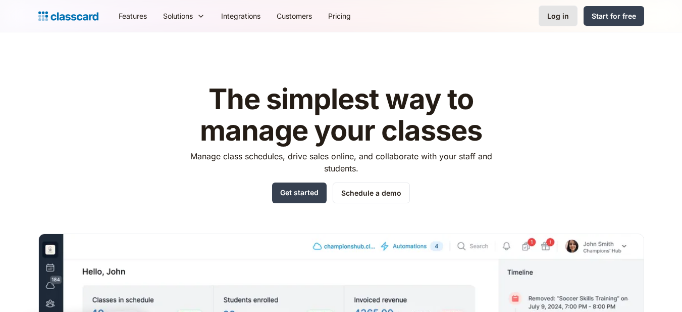
click at [545, 21] on link "Log in" at bounding box center [558, 16] width 39 height 21
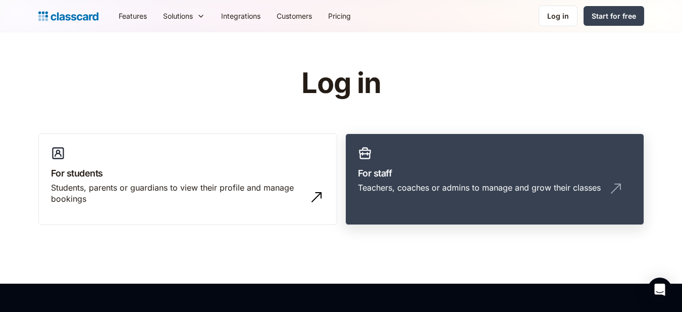
click at [602, 170] on h3 "For staff" at bounding box center [495, 173] width 274 height 14
